Goal: Navigation & Orientation: Find specific page/section

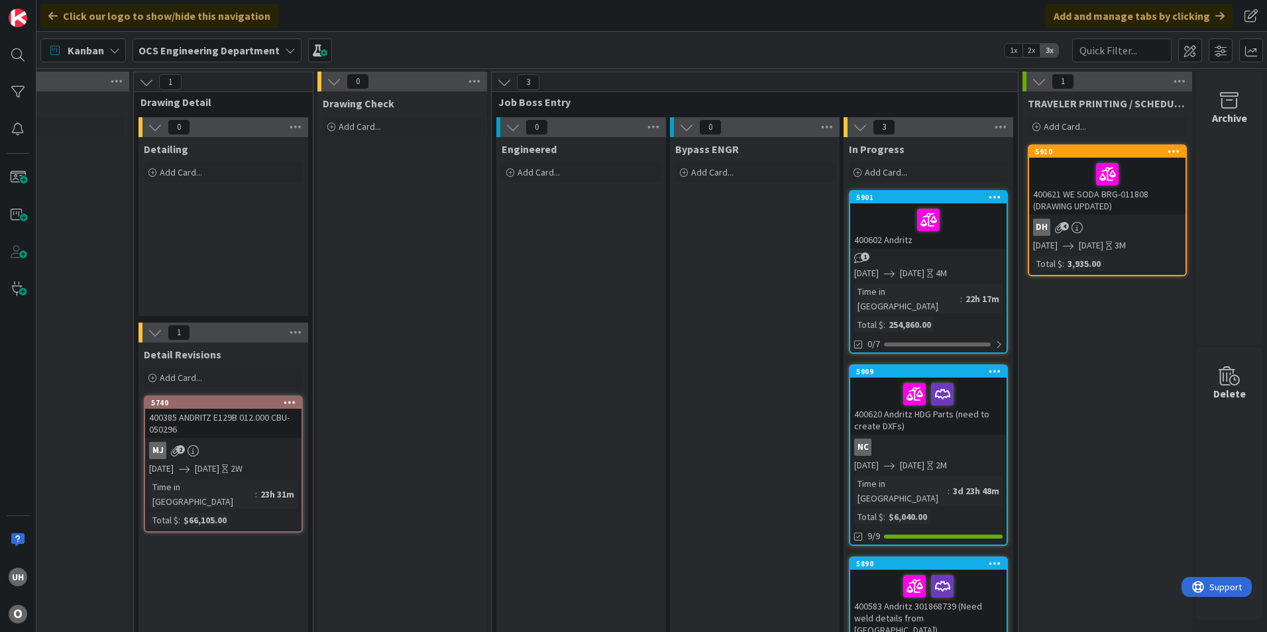
click at [200, 447] on div "MJ 2" at bounding box center [223, 450] width 156 height 17
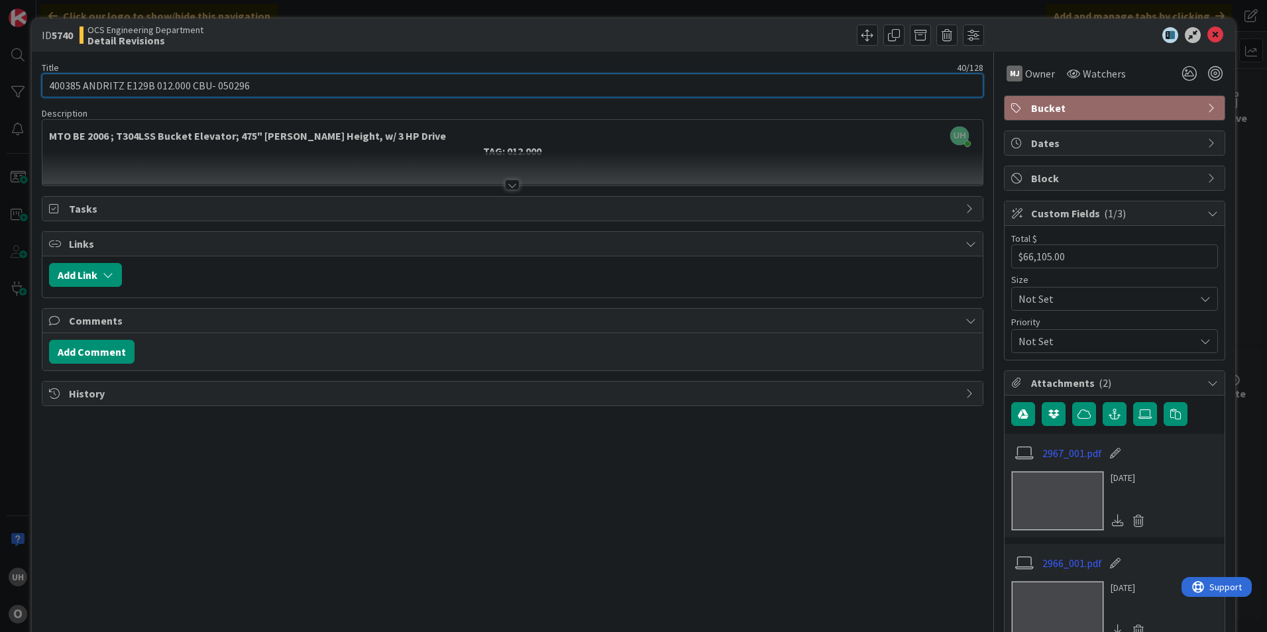
drag, startPoint x: 204, startPoint y: 93, endPoint x: 244, endPoint y: 96, distance: 39.9
click at [244, 96] on input "400385 ANDRITZ E129B 012.000 CBU- 050296" at bounding box center [513, 86] width 942 height 24
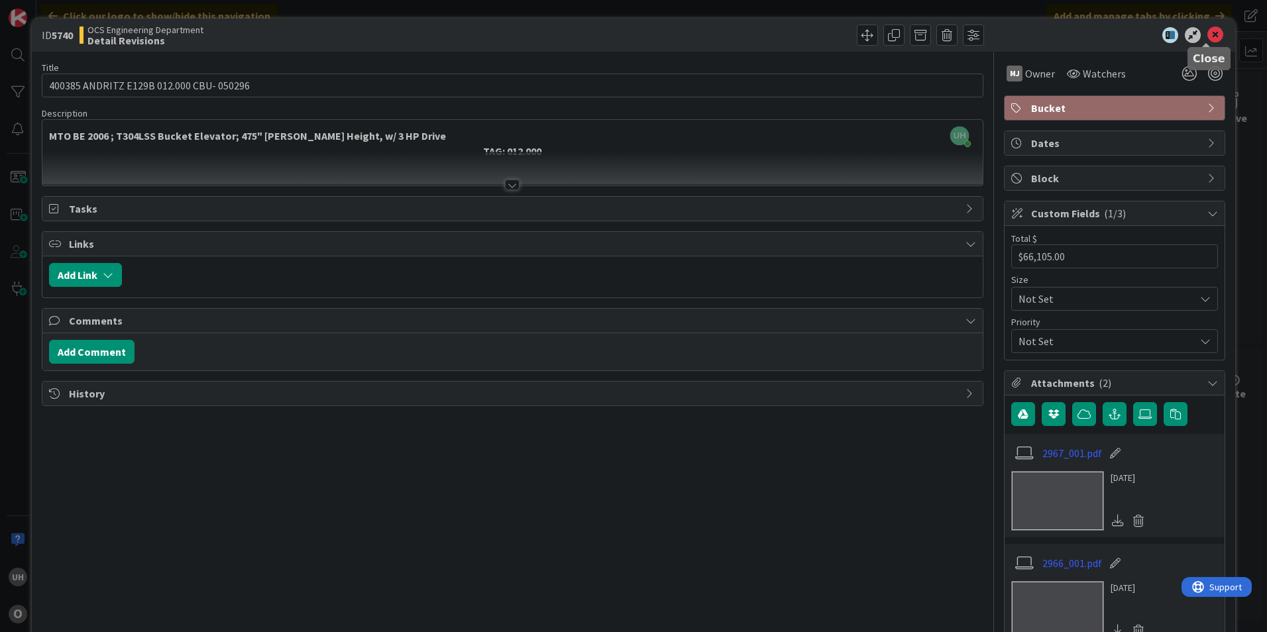
click at [1211, 42] on icon at bounding box center [1216, 35] width 16 height 16
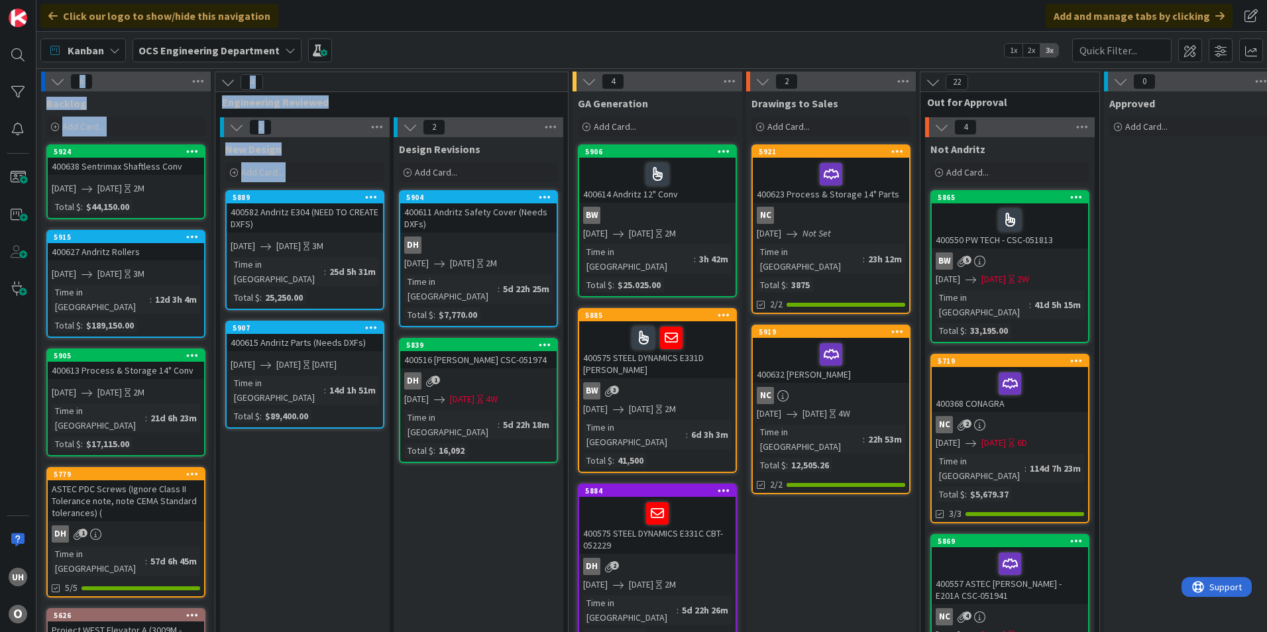
drag, startPoint x: 329, startPoint y: 621, endPoint x: 784, endPoint y: 643, distance: 454.6
click at [477, 220] on html "uh O Click our logo to show/hide this navigation Add and manage tabs by clickin…" at bounding box center [633, 316] width 1267 height 632
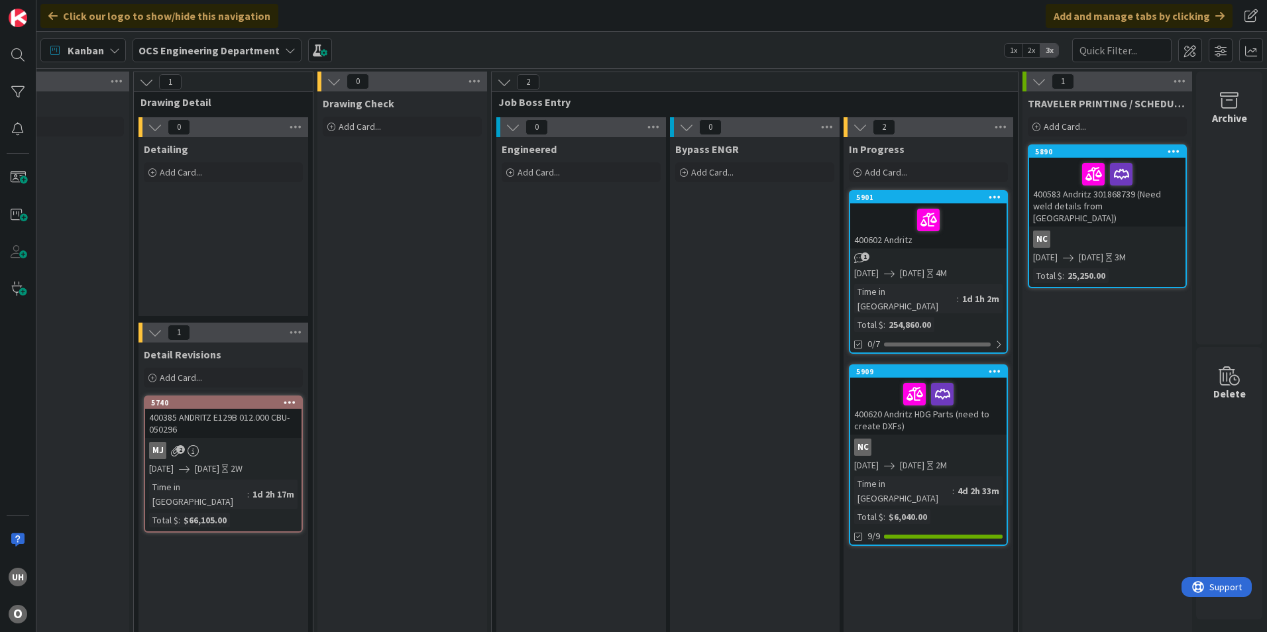
scroll to position [0, 1153]
click at [212, 447] on div "MJ 2" at bounding box center [223, 450] width 156 height 17
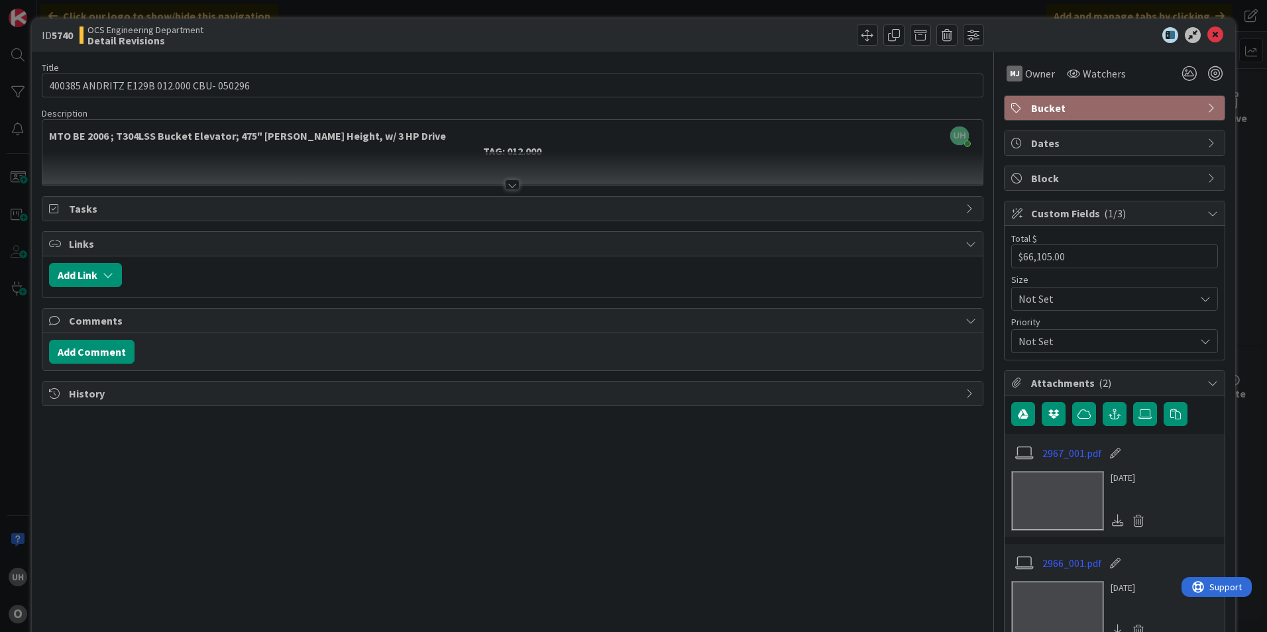
click at [515, 192] on div "Title 40 / 128 400385 ANDRITZ E129B 012.000 CBU- 050296 Description UH uriel he…" at bounding box center [513, 440] width 942 height 776
click at [1196, 36] on div at bounding box center [1108, 35] width 235 height 16
click at [1208, 33] on icon at bounding box center [1216, 35] width 16 height 16
